Goal: Information Seeking & Learning: Find specific fact

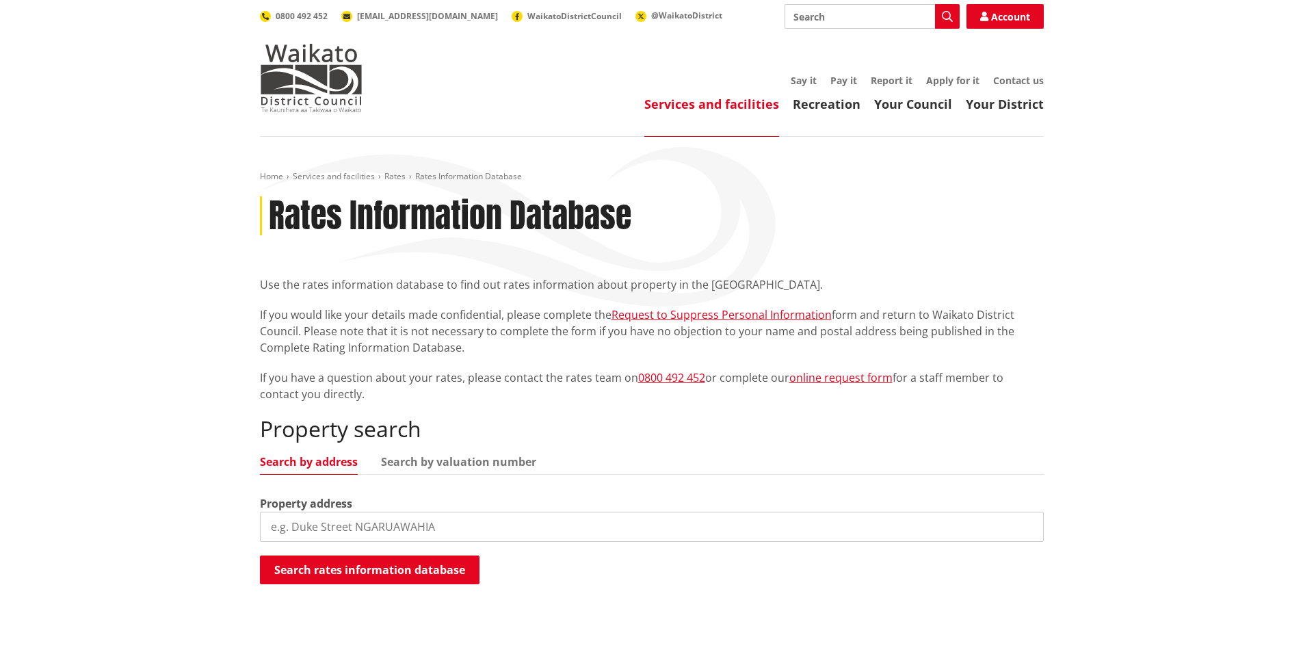
click at [358, 532] on input "search" at bounding box center [652, 527] width 784 height 30
type input "40 driver"
click at [374, 570] on button "Search rates information database" at bounding box center [370, 569] width 220 height 29
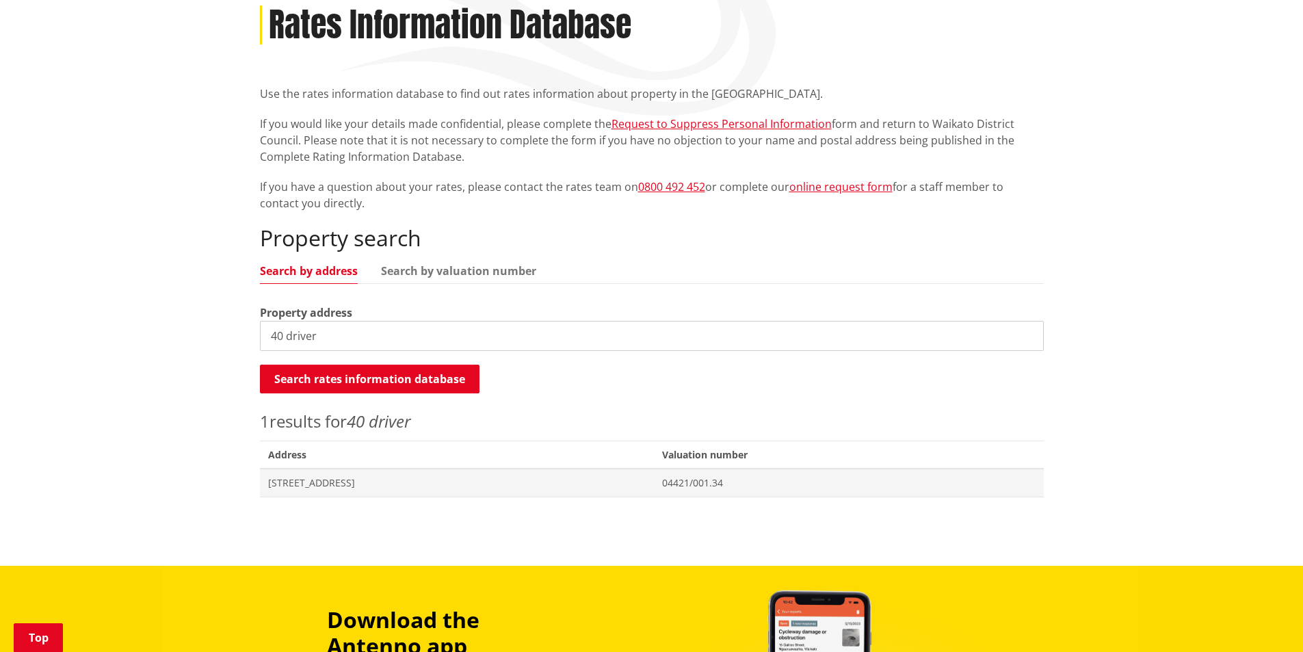
scroll to position [205, 0]
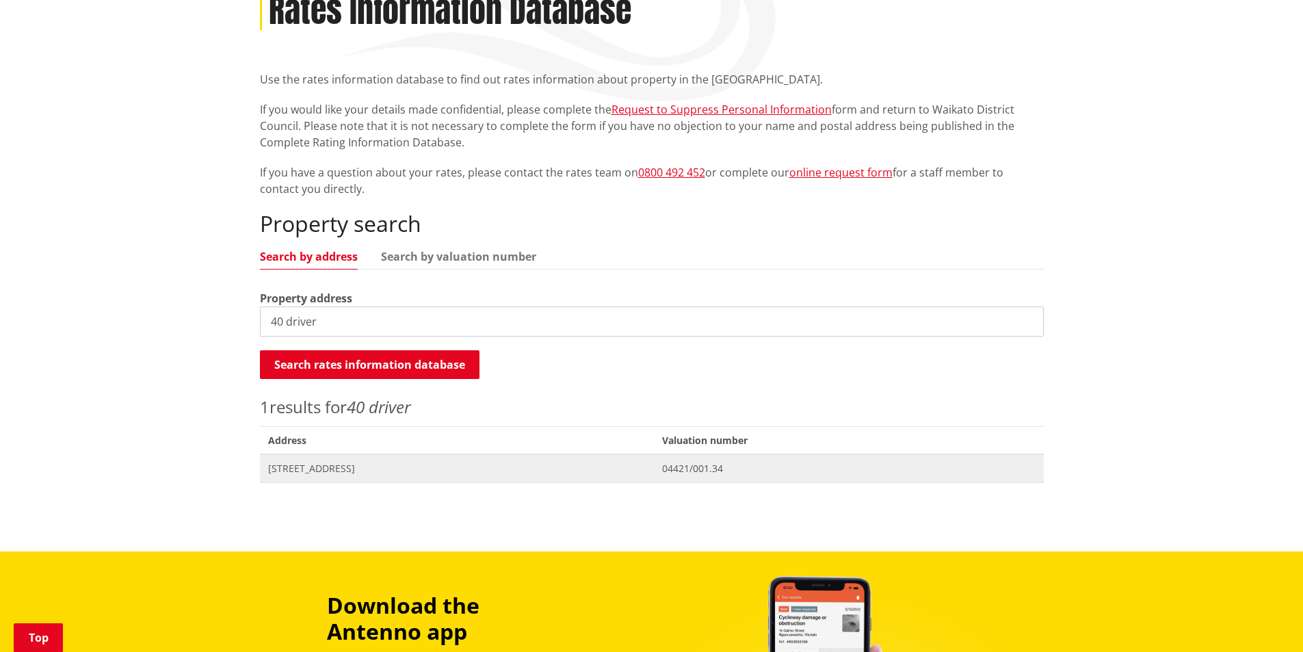
click at [344, 469] on span "[STREET_ADDRESS]" at bounding box center [457, 469] width 378 height 14
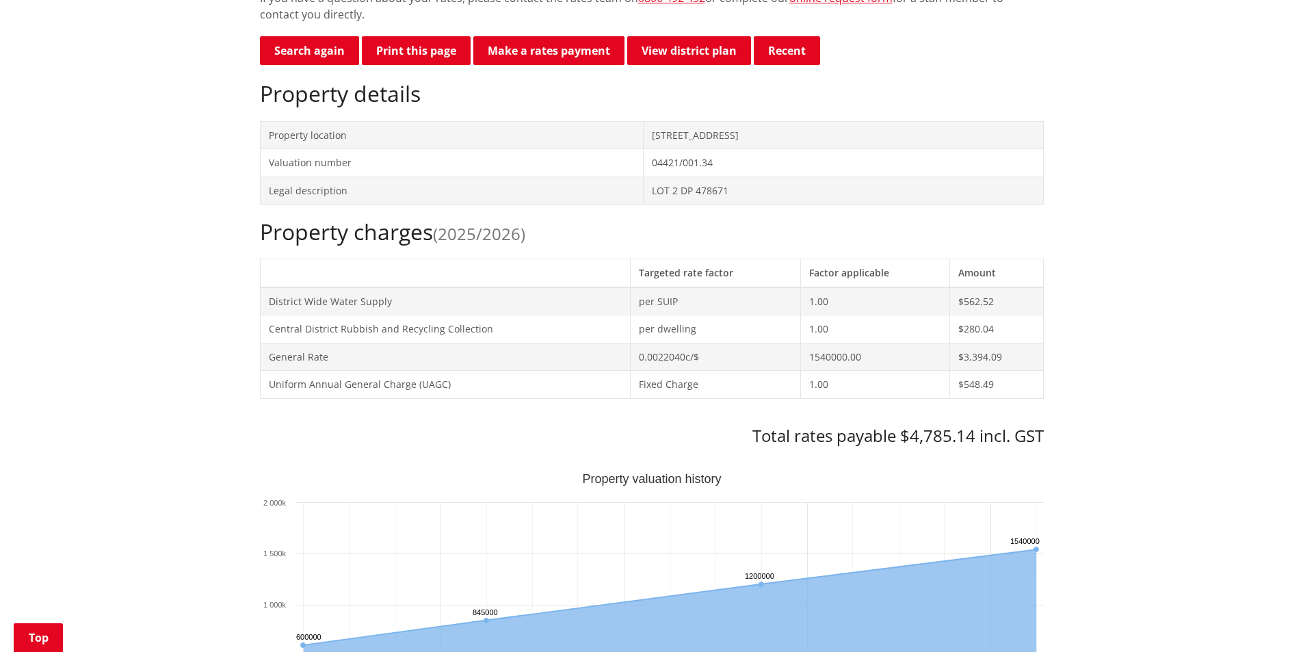
scroll to position [410, 0]
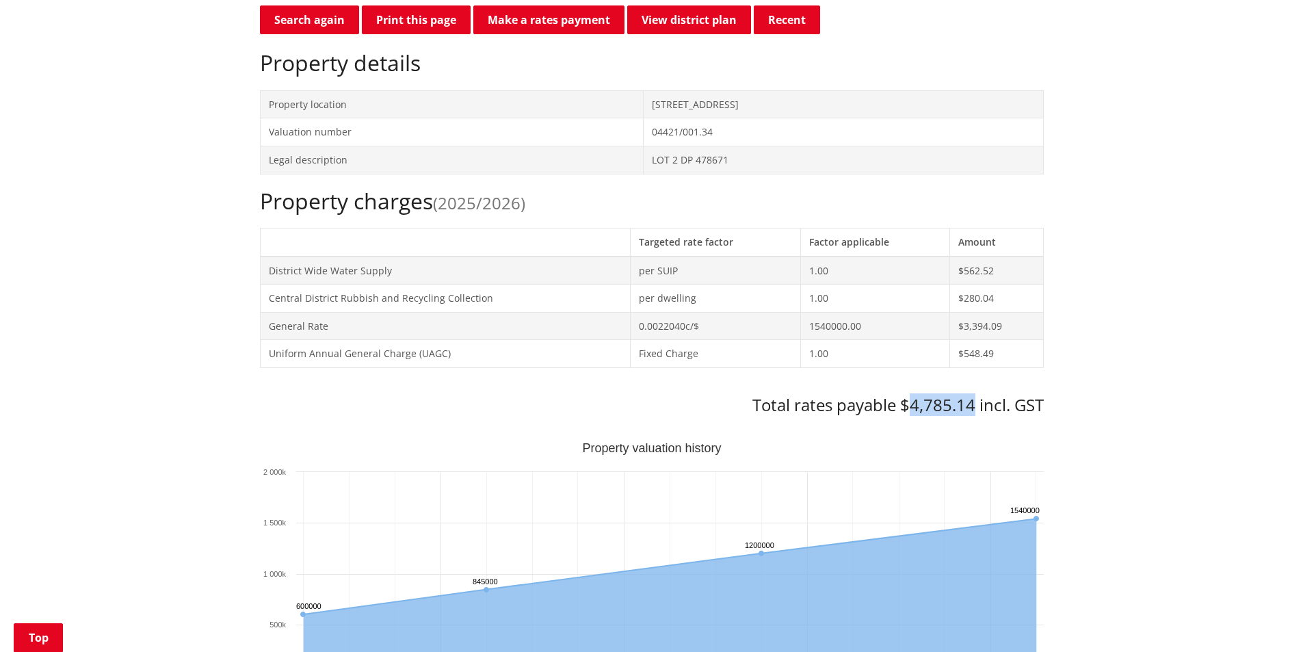
drag, startPoint x: 912, startPoint y: 404, endPoint x: 971, endPoint y: 407, distance: 58.9
click at [971, 407] on h3 "Total rates payable $4,785.14 incl. GST" at bounding box center [652, 405] width 784 height 20
copy h3 "4,785.14"
